Goal: Navigation & Orientation: Go to known website

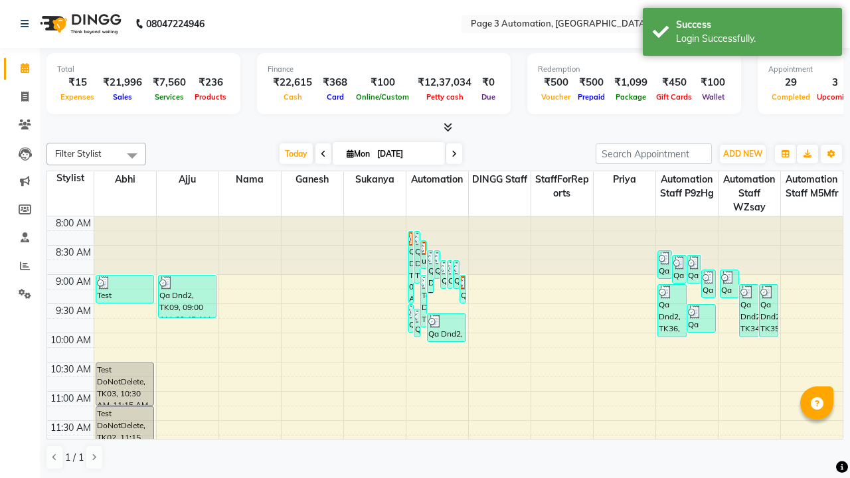
scroll to position [1, 0]
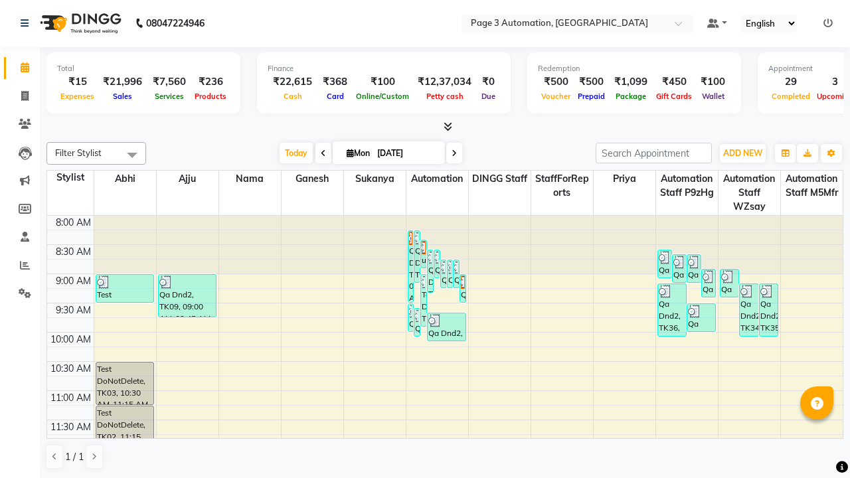
click at [828, 23] on icon at bounding box center [828, 23] width 9 height 9
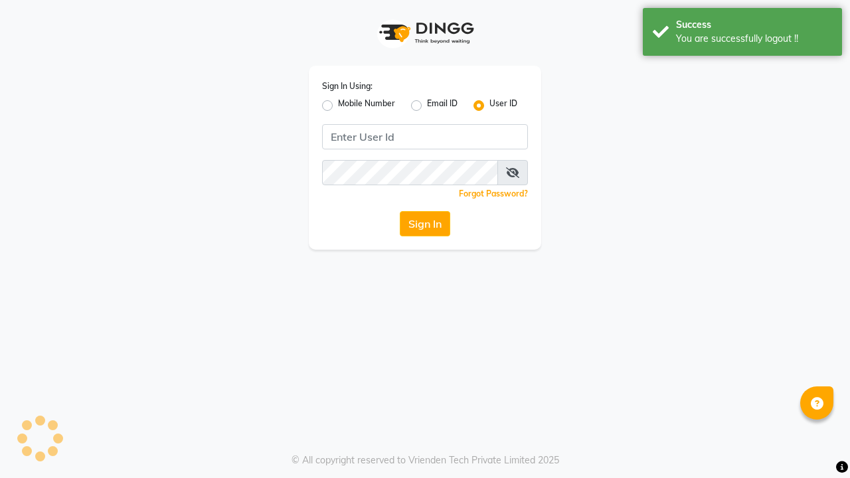
scroll to position [0, 0]
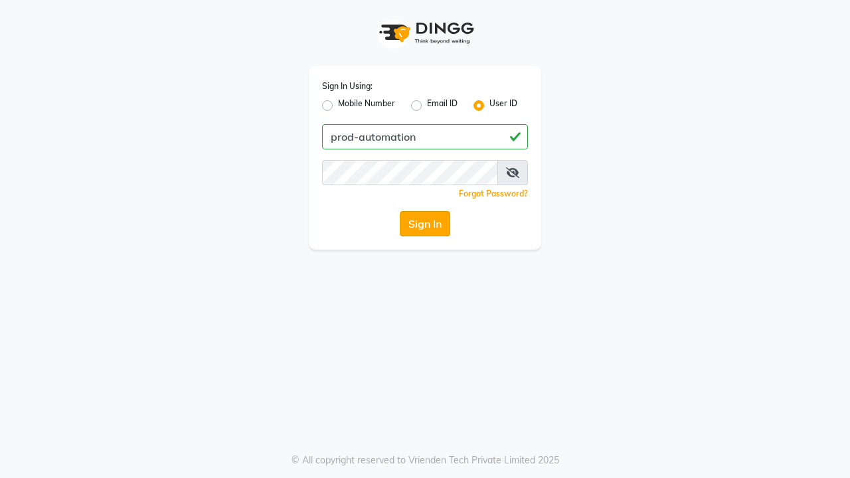
click at [425, 224] on button "Sign In" at bounding box center [425, 223] width 50 height 25
